Goal: Information Seeking & Learning: Learn about a topic

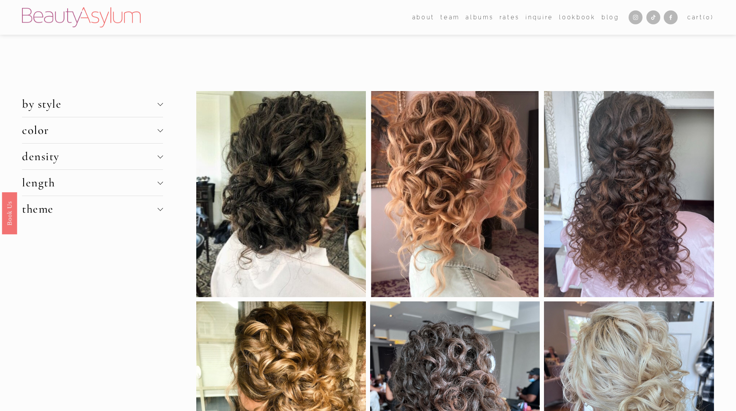
click at [160, 156] on div at bounding box center [159, 155] width 5 height 5
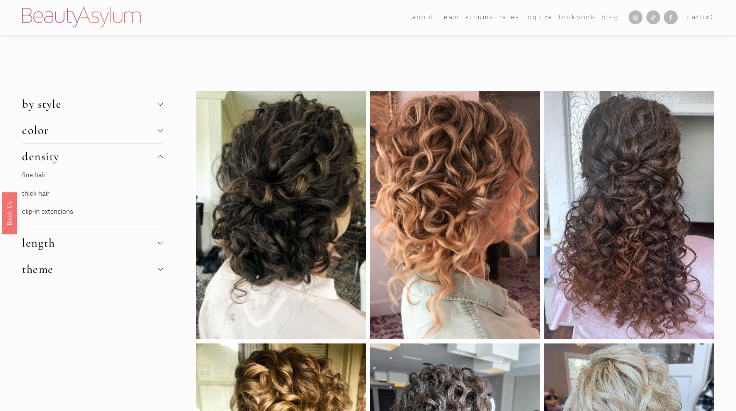
click at [39, 192] on link "thick hair" at bounding box center [35, 194] width 27 height 8
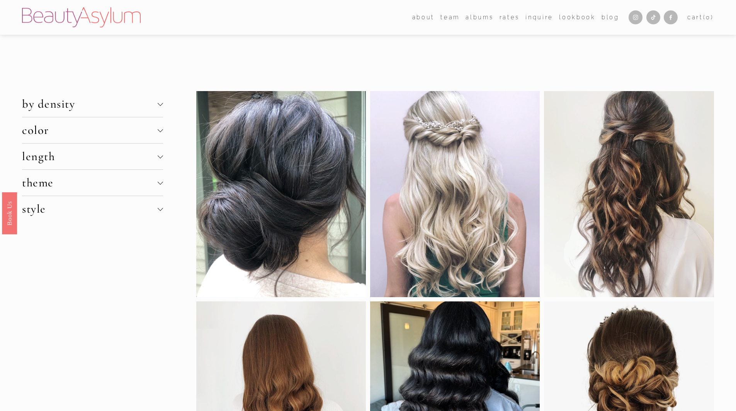
click at [150, 108] on span "by density" at bounding box center [89, 104] width 135 height 14
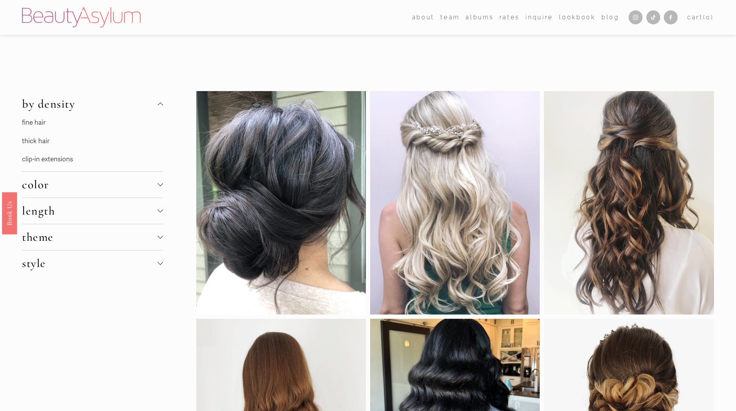
click at [150, 107] on span "by density" at bounding box center [89, 104] width 135 height 14
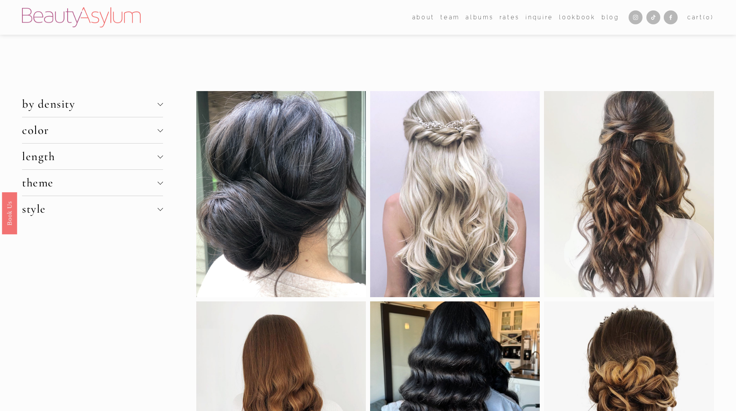
click at [134, 135] on span "color" at bounding box center [89, 130] width 135 height 14
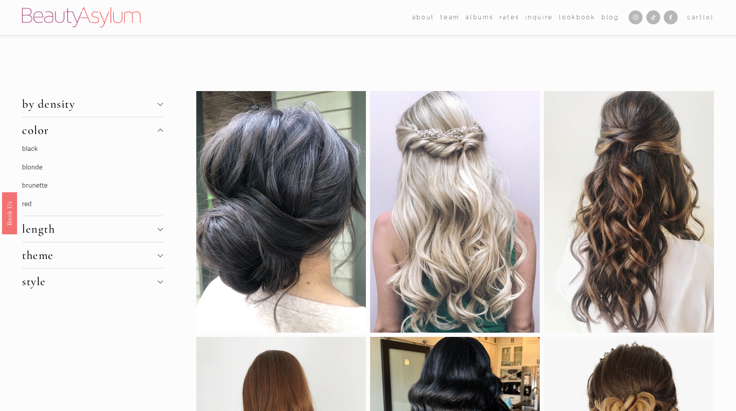
click at [25, 202] on link "red" at bounding box center [27, 204] width 10 height 8
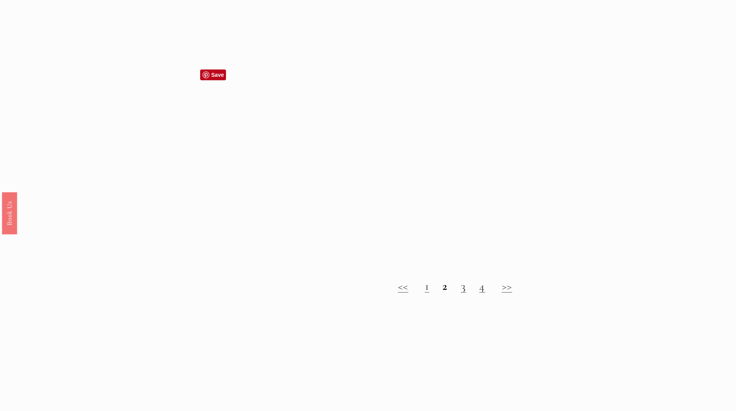
scroll to position [1082, 0]
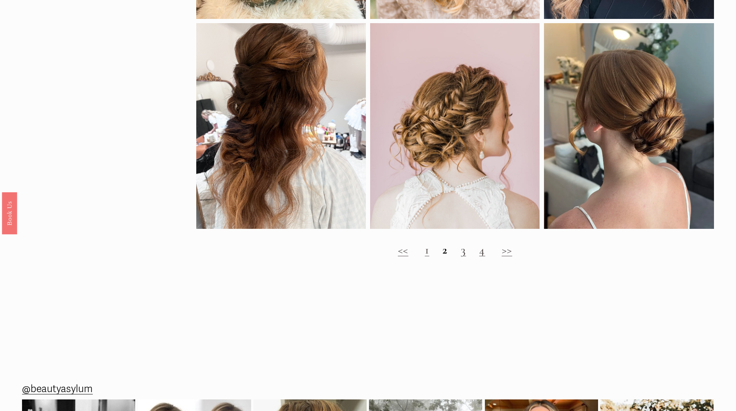
click at [428, 257] on link "1" at bounding box center [427, 250] width 5 height 14
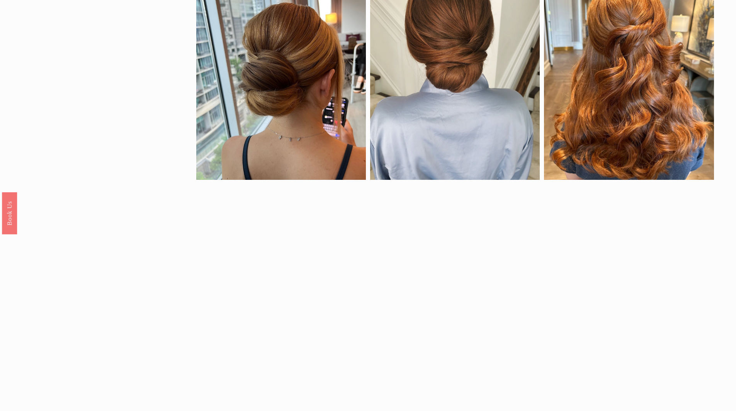
scroll to position [618, 0]
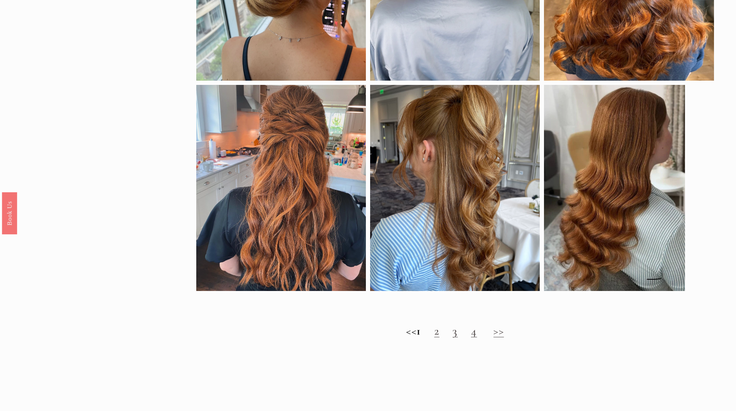
click at [440, 338] on link "2" at bounding box center [436, 331] width 5 height 14
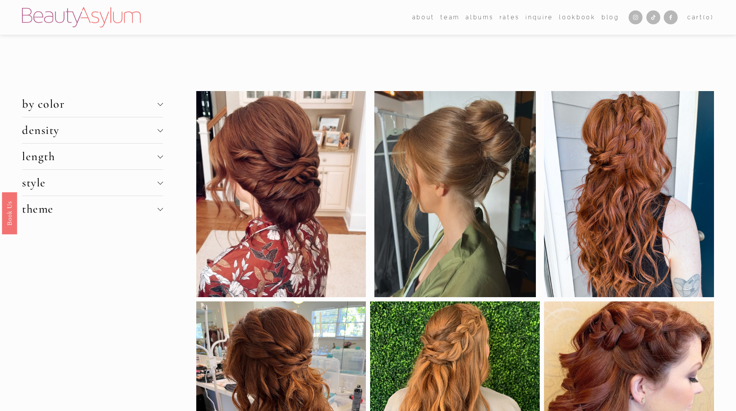
click at [84, 155] on span "length" at bounding box center [89, 157] width 135 height 14
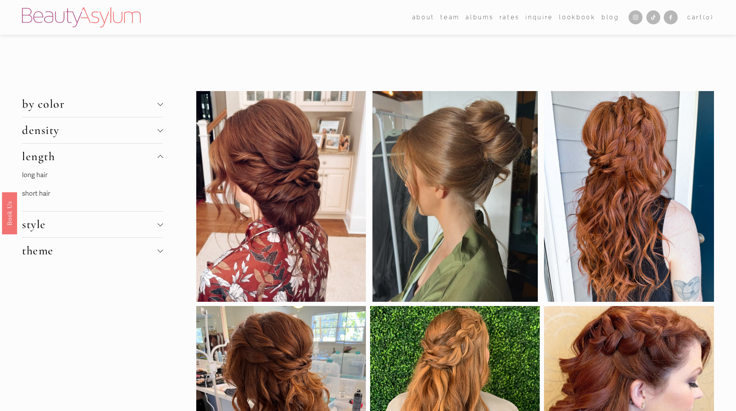
click at [43, 175] on link "long hair" at bounding box center [34, 175] width 25 height 8
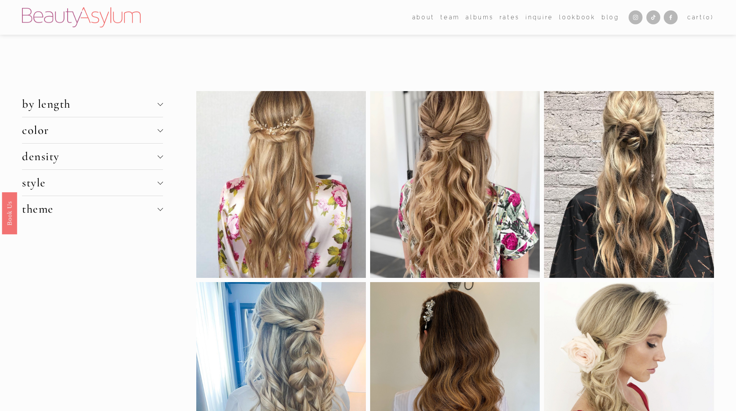
click at [70, 183] on span "style" at bounding box center [89, 183] width 135 height 14
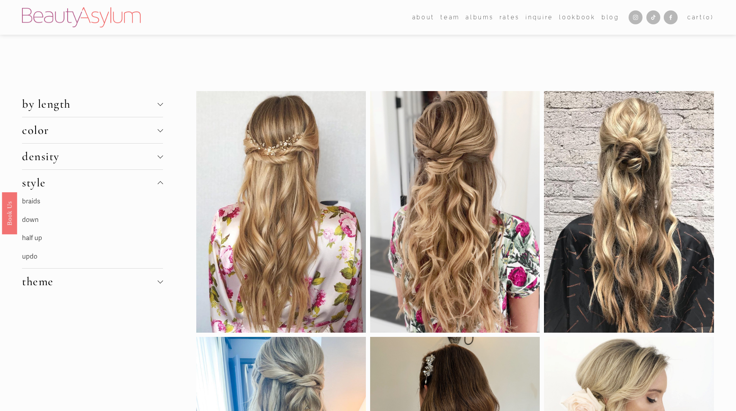
click at [38, 200] on link "braids" at bounding box center [31, 201] width 18 height 8
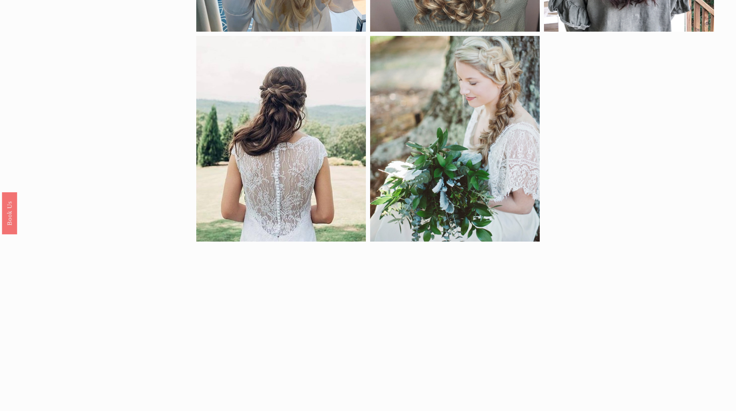
scroll to position [734, 0]
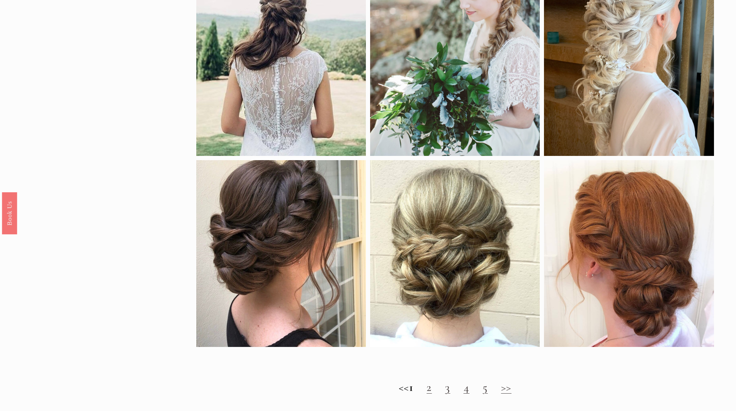
click at [431, 395] on h2 "<< 1 2 3 4 5 >>" at bounding box center [455, 388] width 518 height 14
click at [440, 395] on h2 "<< 1 2 3 4 5 >>" at bounding box center [455, 388] width 518 height 14
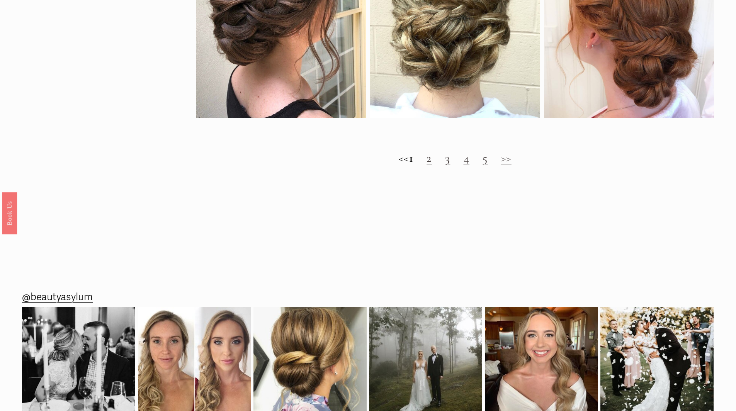
scroll to position [1043, 0]
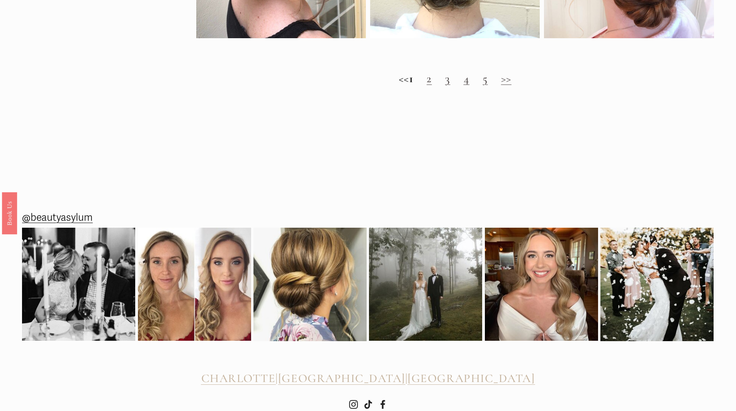
click at [432, 86] on link "2" at bounding box center [428, 78] width 5 height 14
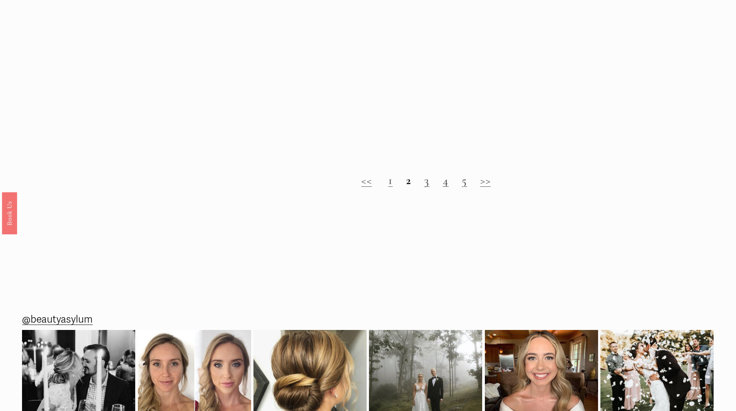
scroll to position [1043, 0]
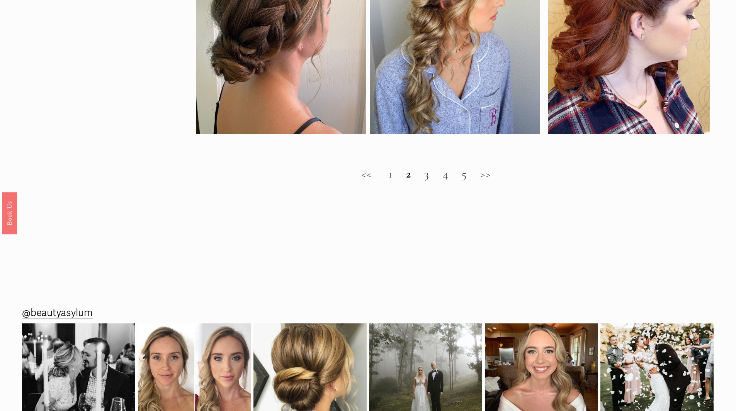
click at [426, 181] on link "3" at bounding box center [426, 174] width 5 height 14
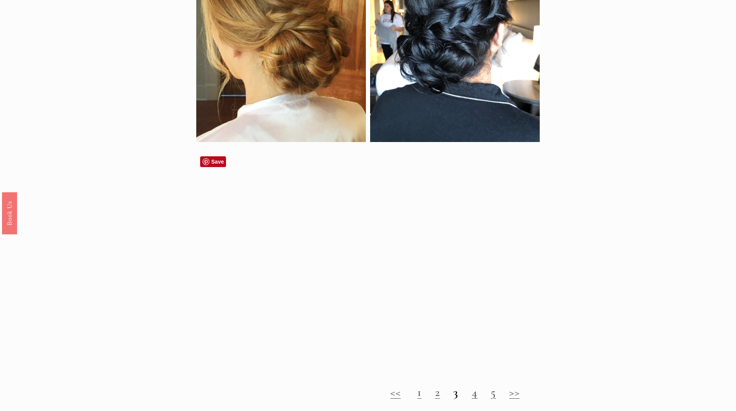
scroll to position [966, 0]
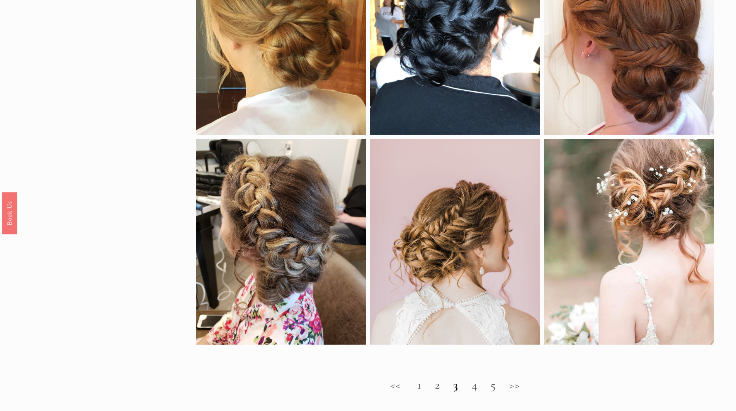
click at [472, 392] on link "4" at bounding box center [475, 385] width 6 height 14
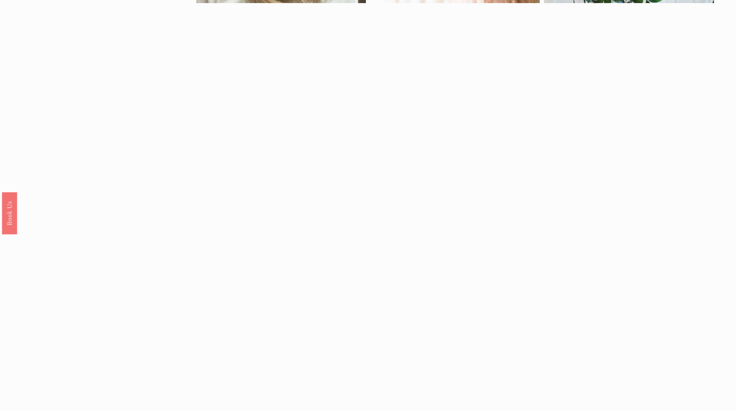
scroll to position [927, 0]
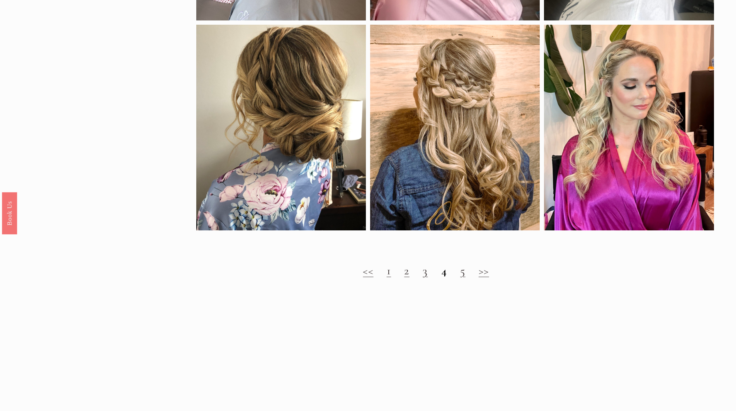
click at [464, 278] on link "5" at bounding box center [462, 271] width 5 height 14
